Goal: Transaction & Acquisition: Purchase product/service

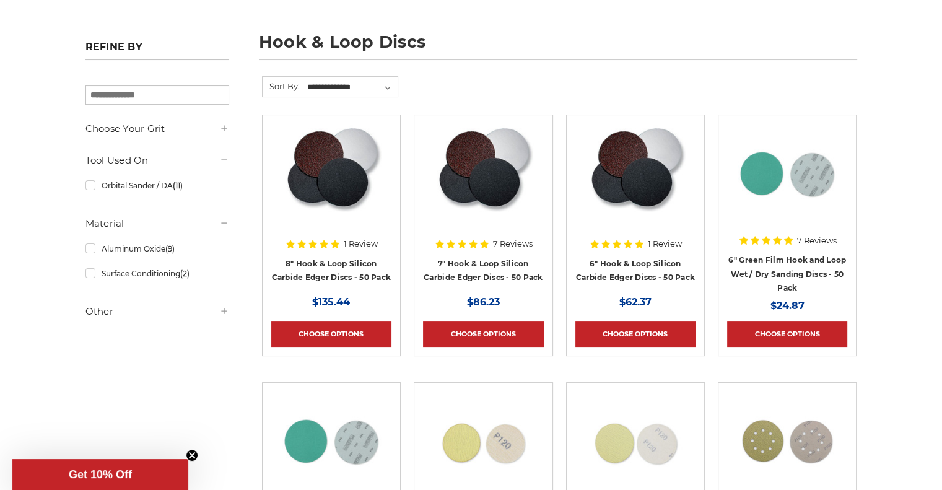
scroll to position [160, 0]
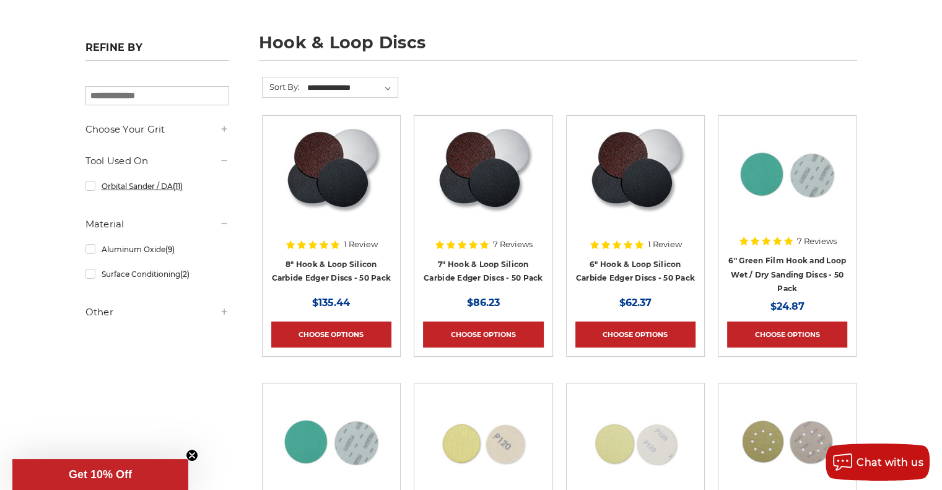
click at [90, 186] on link "Orbital Sander / DA (11)" at bounding box center [157, 186] width 144 height 22
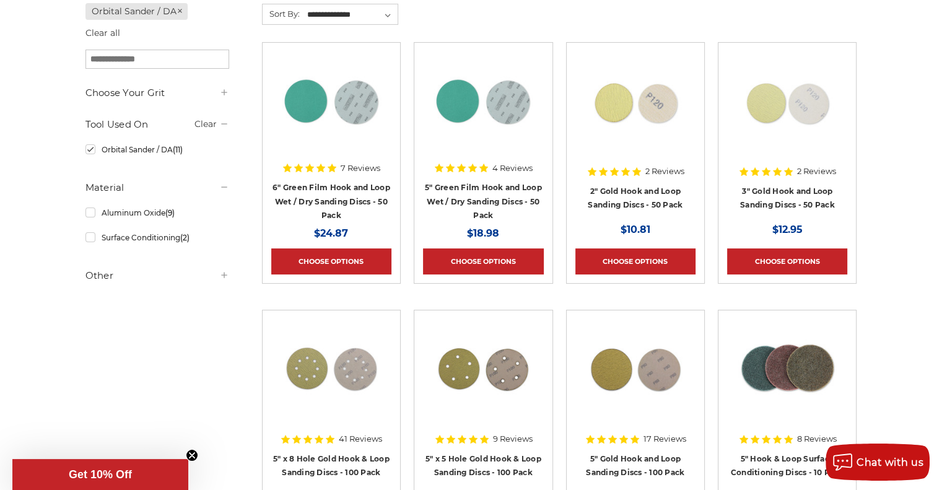
scroll to position [232, 0]
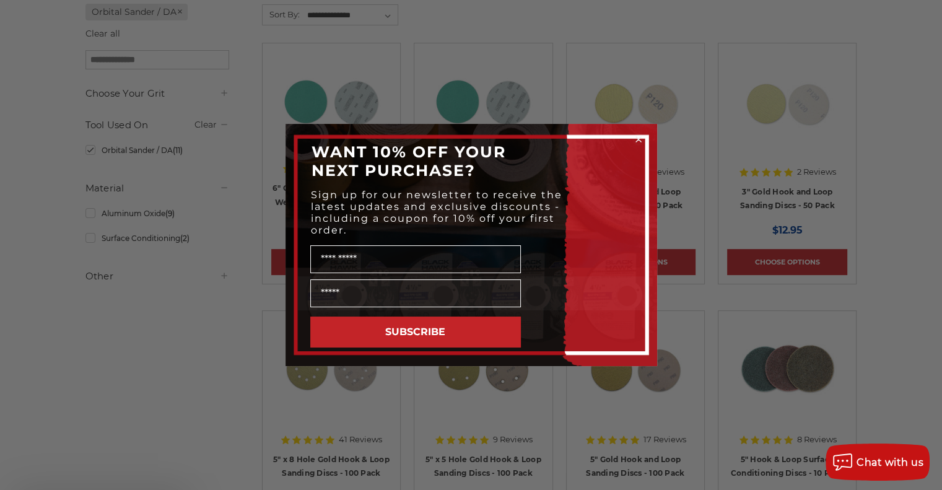
click at [218, 277] on body "Free Shipping on orders over $149 CONTACT US [DATE] - [DATE] (excluding holiday…" at bounding box center [471, 460] width 942 height 1384
click at [637, 138] on icon "Close dialog" at bounding box center [638, 139] width 5 height 5
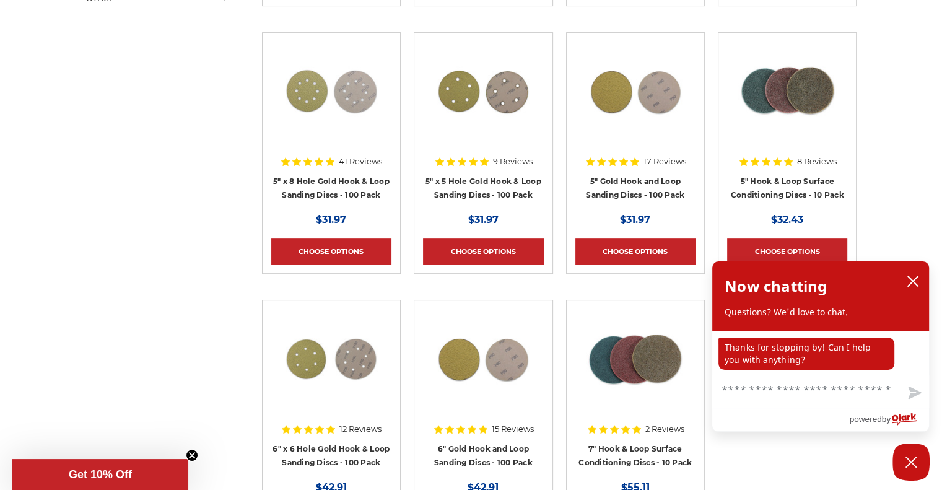
scroll to position [512, 0]
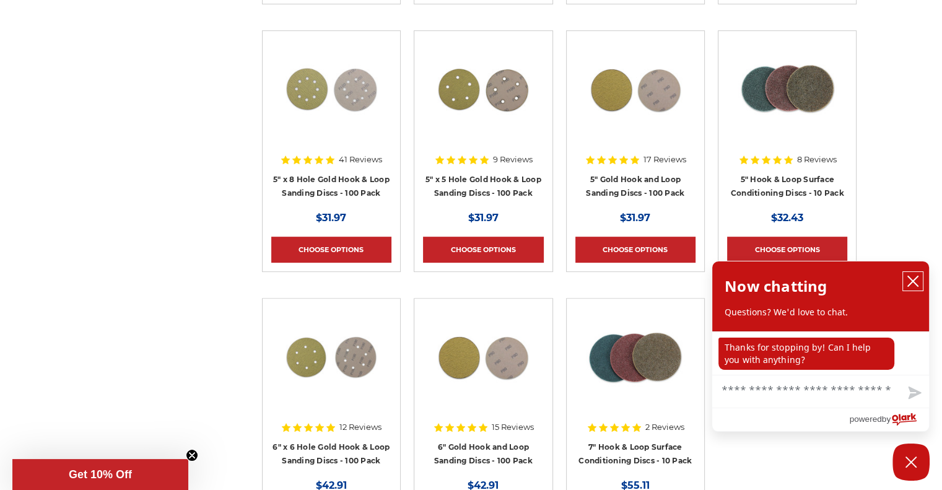
click at [916, 279] on icon "close chatbox" at bounding box center [913, 281] width 10 height 10
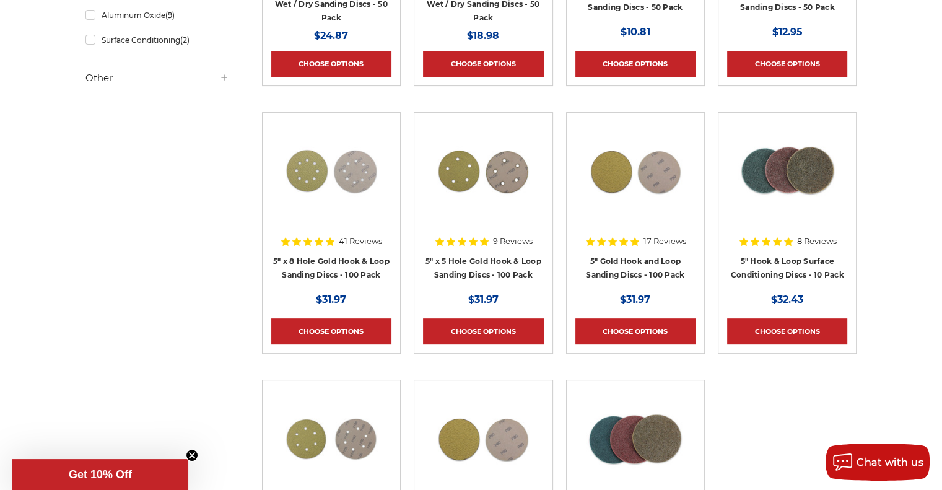
scroll to position [431, 0]
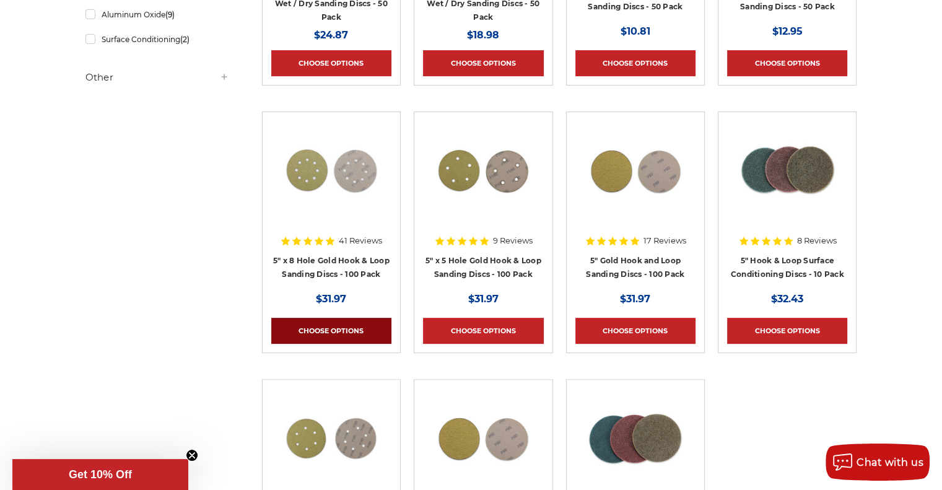
click at [321, 327] on link "Choose Options" at bounding box center [331, 331] width 120 height 26
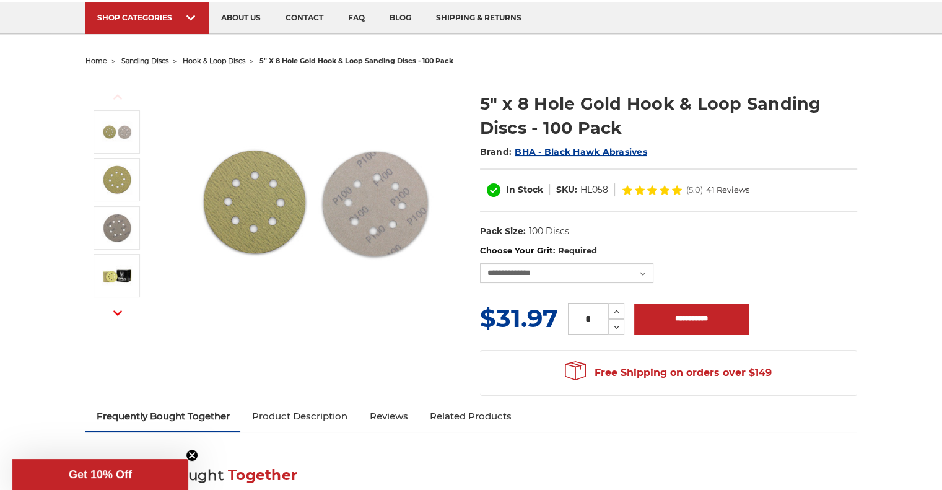
scroll to position [118, 0]
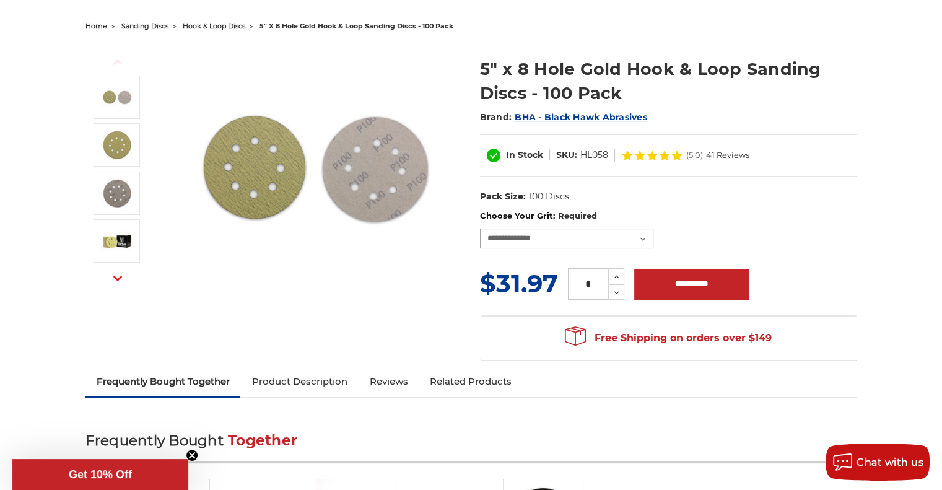
click at [529, 235] on select "**********" at bounding box center [566, 239] width 173 height 20
click at [419, 284] on img at bounding box center [315, 168] width 248 height 248
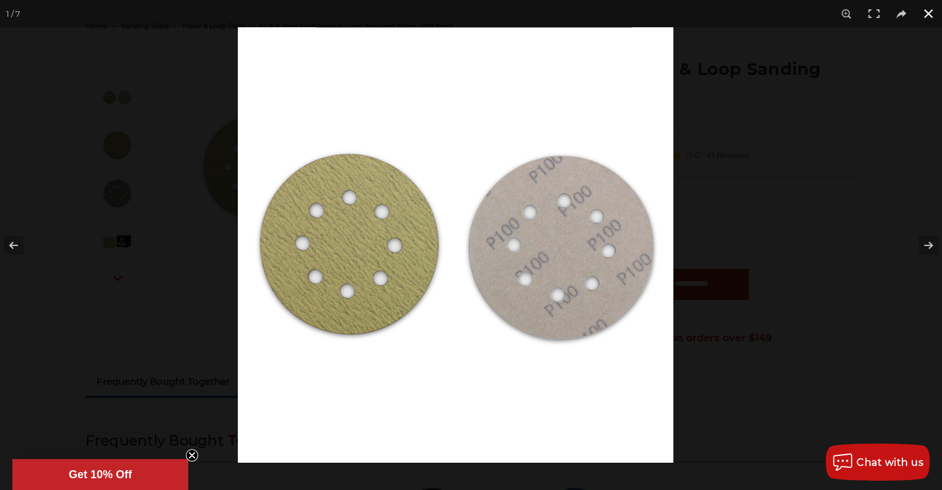
click at [939, 24] on button at bounding box center [928, 13] width 27 height 27
